Goal: Check status: Check status

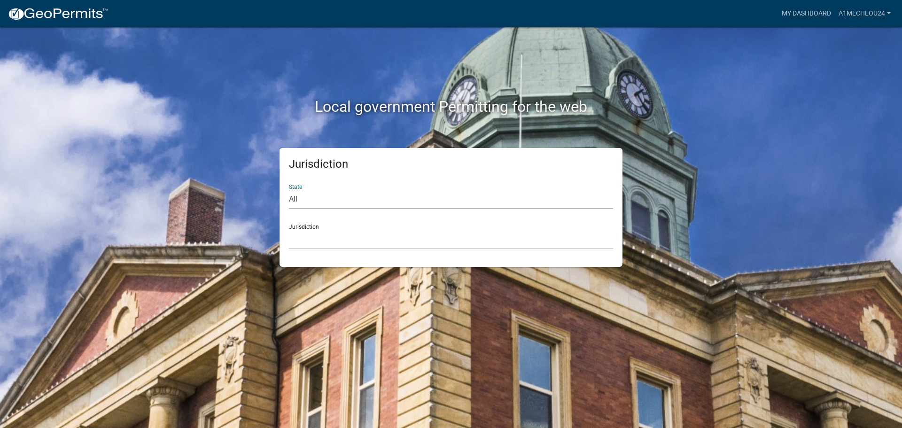
click at [310, 203] on select "All [US_STATE] [US_STATE] [US_STATE] [US_STATE] [US_STATE] [US_STATE] [US_STATE…" at bounding box center [451, 199] width 324 height 19
select select "[US_STATE]"
click at [289, 190] on select "All [US_STATE] [US_STATE] [US_STATE] [US_STATE] [US_STATE] [US_STATE] [US_STATE…" at bounding box center [451, 199] width 324 height 19
click at [304, 252] on div "Jurisdiction State All [US_STATE] [US_STATE] [US_STATE] [US_STATE] [US_STATE] […" at bounding box center [451, 207] width 343 height 119
click at [305, 246] on select "City of [GEOGRAPHIC_DATA], [US_STATE] City of [GEOGRAPHIC_DATA], [US_STATE] Cit…" at bounding box center [451, 239] width 324 height 19
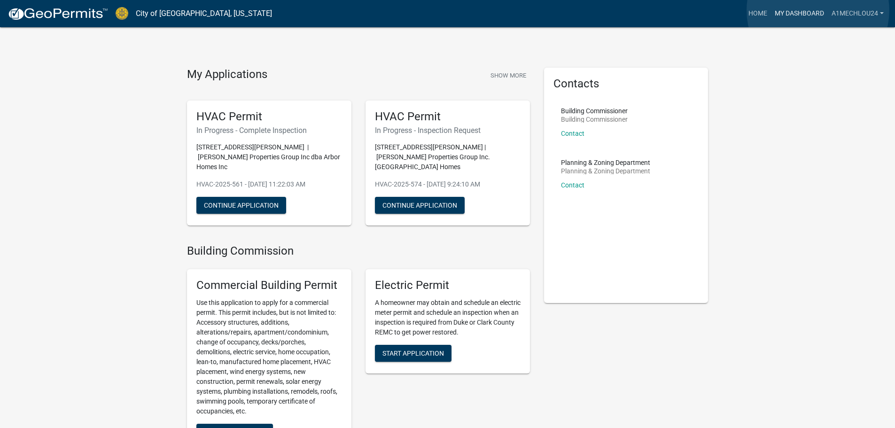
click at [818, 10] on link "My Dashboard" at bounding box center [799, 14] width 57 height 18
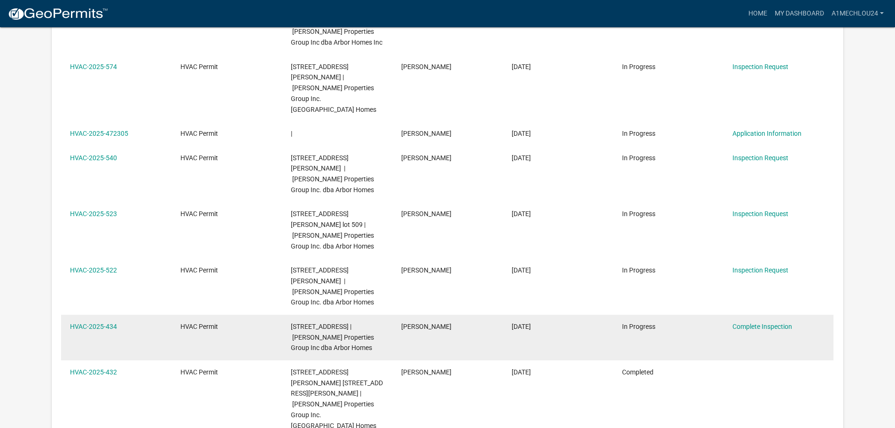
scroll to position [218, 0]
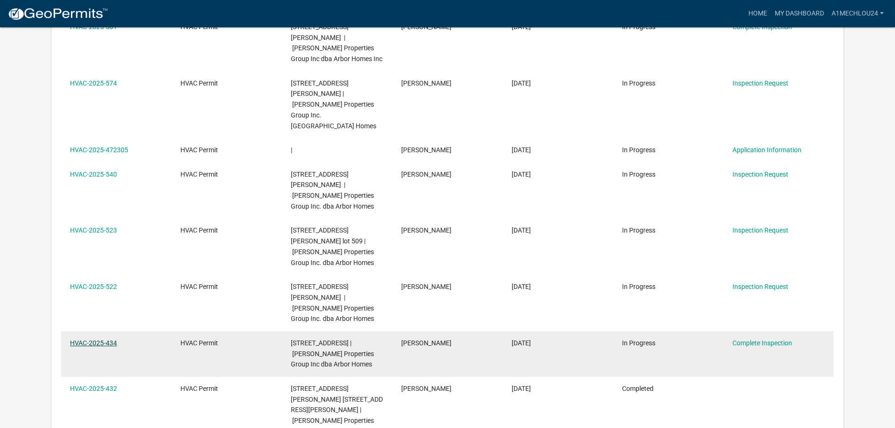
click at [87, 339] on link "HVAC-2025-434" at bounding box center [93, 343] width 47 height 8
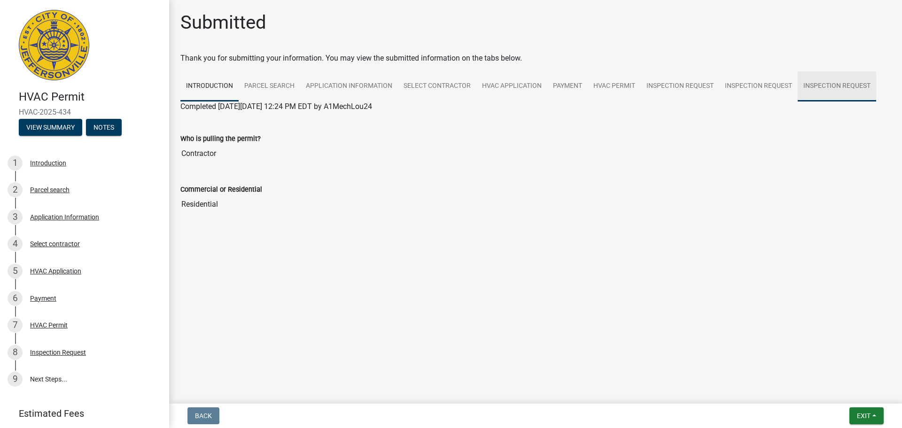
click at [845, 82] on link "Inspection Request" at bounding box center [837, 86] width 78 height 30
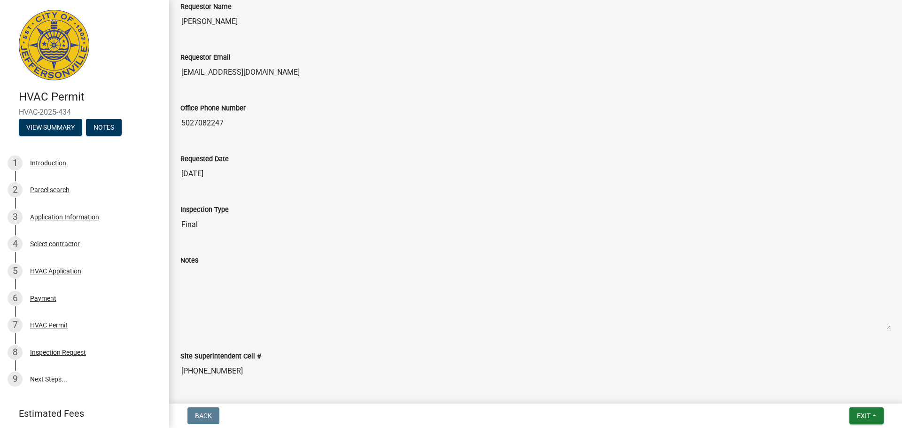
scroll to position [141, 0]
